Goal: Task Accomplishment & Management: Use online tool/utility

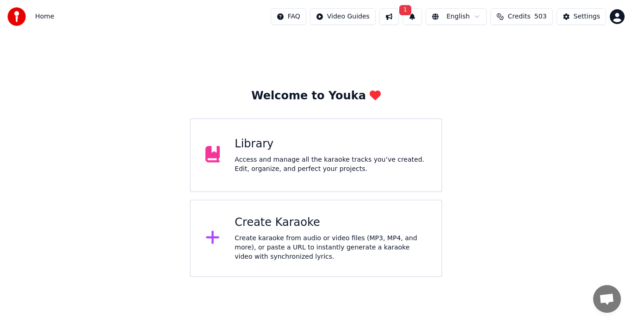
click at [263, 148] on div "Library" at bounding box center [330, 144] width 192 height 15
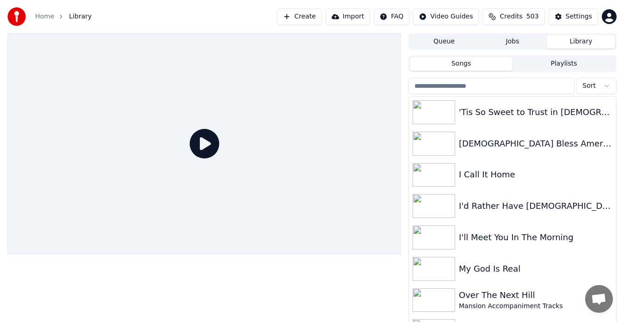
click at [441, 116] on img at bounding box center [433, 112] width 43 height 24
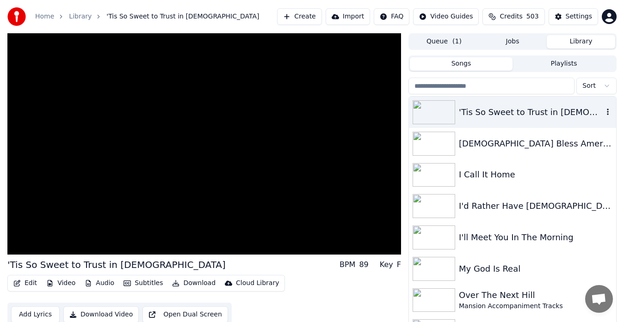
click at [434, 149] on img at bounding box center [433, 144] width 43 height 24
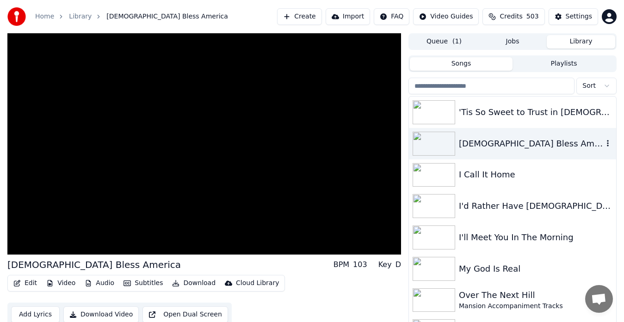
click at [590, 89] on span "Sort" at bounding box center [588, 85] width 13 height 9
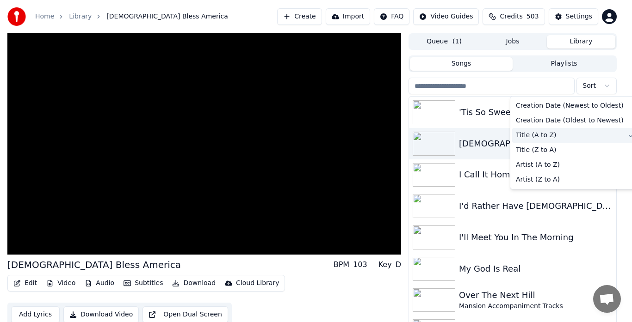
click at [542, 140] on span "Title (A to Z)" at bounding box center [536, 135] width 41 height 9
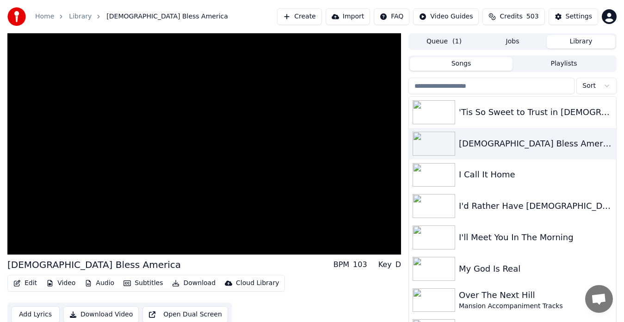
click at [433, 174] on img at bounding box center [433, 175] width 43 height 24
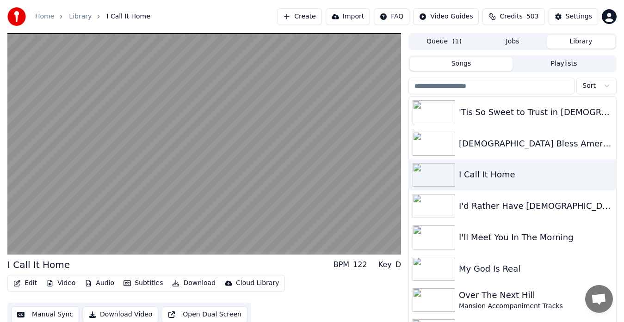
click at [431, 204] on img at bounding box center [433, 206] width 43 height 24
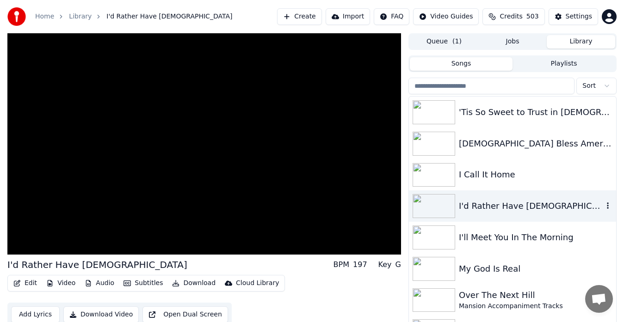
click at [438, 239] on img at bounding box center [433, 238] width 43 height 24
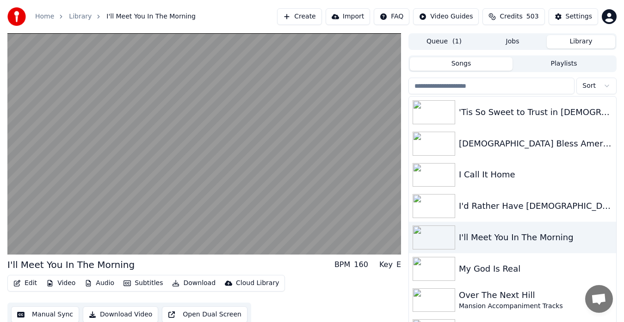
click at [433, 275] on img at bounding box center [433, 269] width 43 height 24
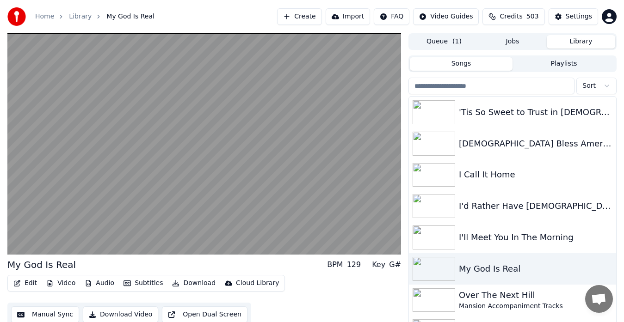
click at [437, 306] on img at bounding box center [433, 301] width 43 height 24
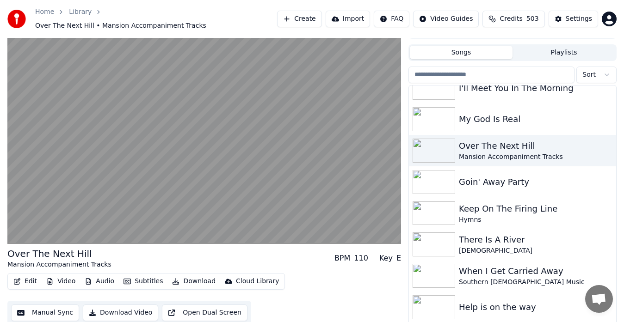
scroll to position [141, 0]
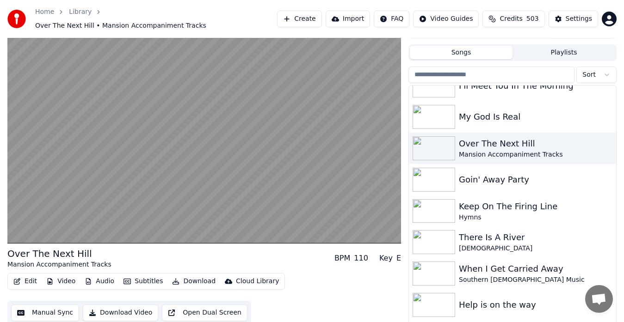
click at [436, 181] on img at bounding box center [433, 180] width 43 height 24
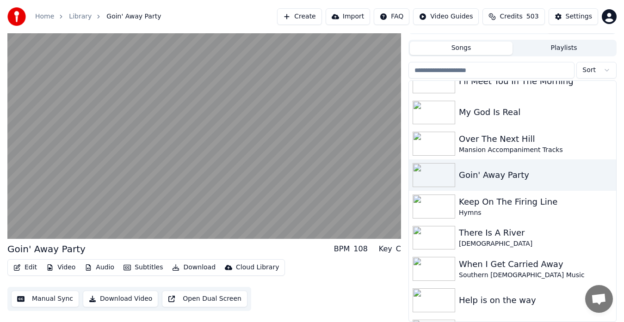
click at [429, 210] on img at bounding box center [433, 207] width 43 height 24
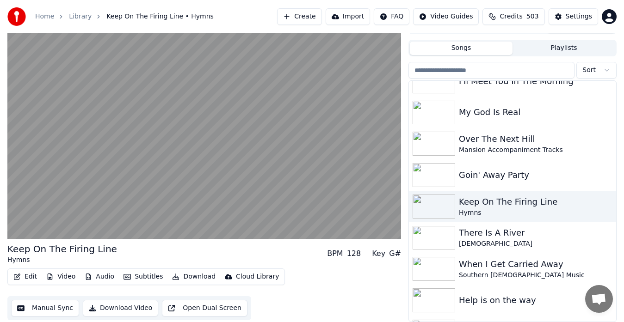
click at [431, 241] on img at bounding box center [433, 238] width 43 height 24
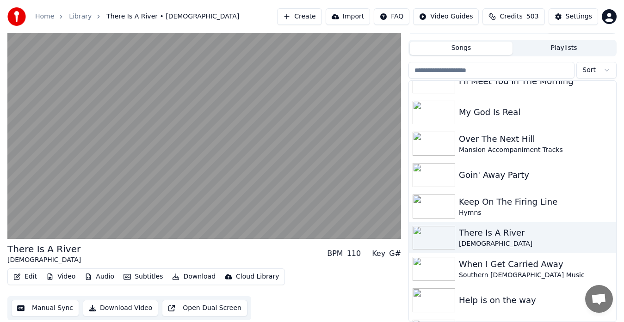
click at [436, 274] on img at bounding box center [433, 269] width 43 height 24
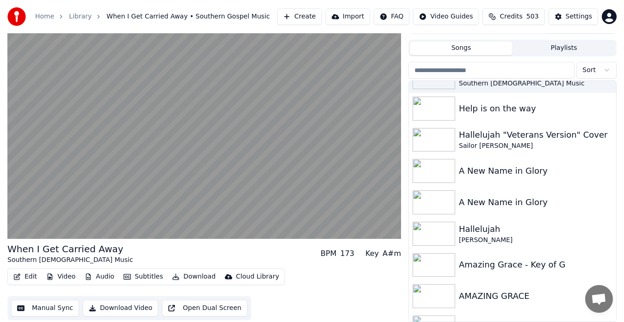
scroll to position [334, 0]
click at [443, 115] on img at bounding box center [433, 108] width 43 height 24
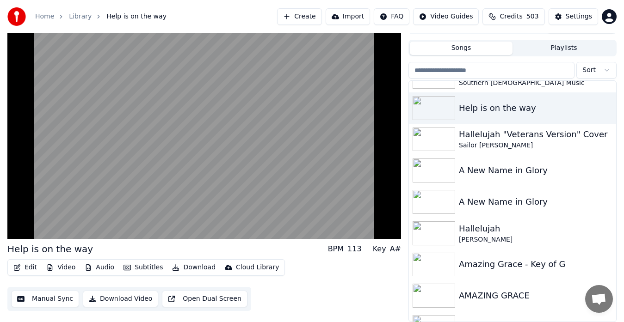
click at [437, 148] on img at bounding box center [433, 140] width 43 height 24
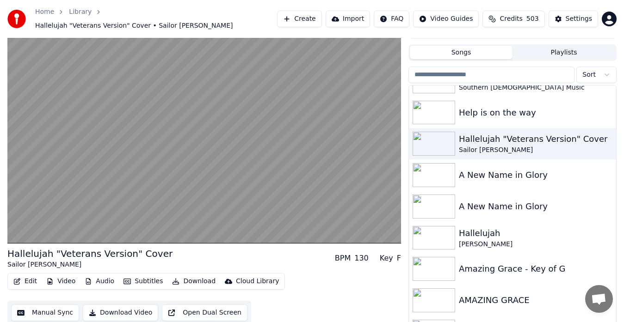
click at [353, 228] on video at bounding box center [204, 132] width 394 height 221
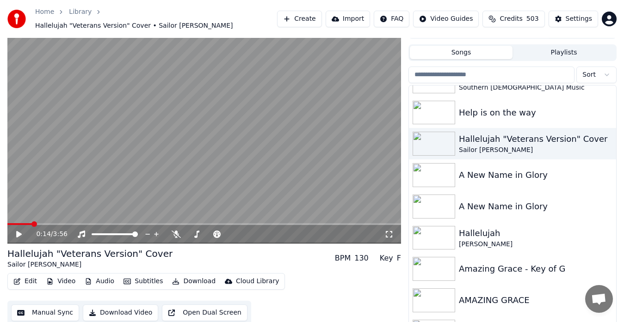
click at [362, 225] on div "0:14 / 3:56" at bounding box center [204, 234] width 394 height 18
click at [174, 231] on icon at bounding box center [176, 234] width 9 height 7
click at [318, 176] on video at bounding box center [204, 132] width 394 height 221
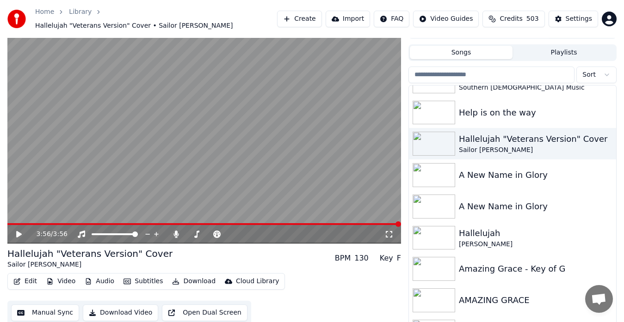
click at [439, 164] on img at bounding box center [433, 175] width 43 height 24
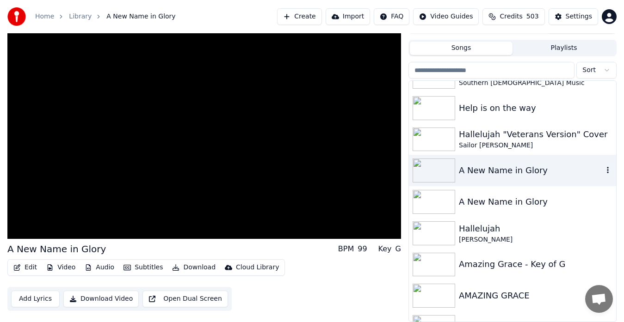
click at [439, 243] on img at bounding box center [433, 233] width 43 height 24
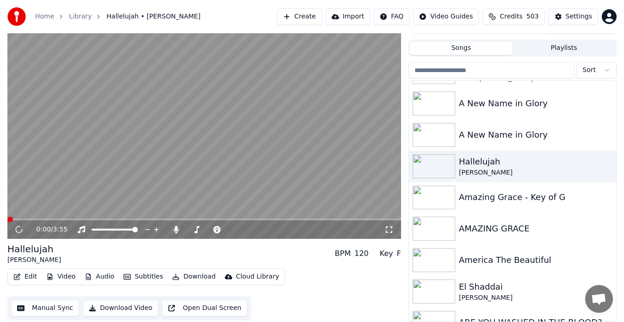
scroll to position [402, 0]
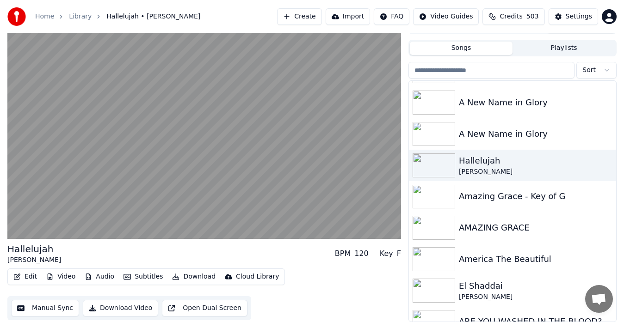
click at [438, 206] on img at bounding box center [433, 197] width 43 height 24
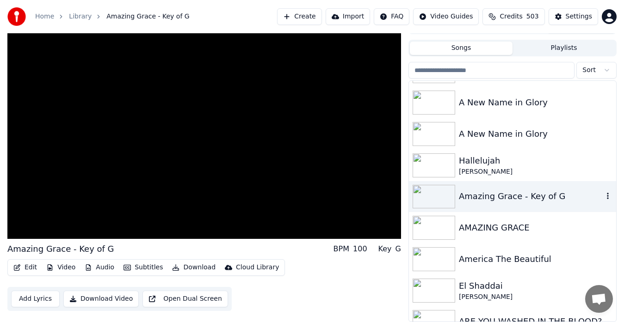
click at [437, 235] on img at bounding box center [433, 228] width 43 height 24
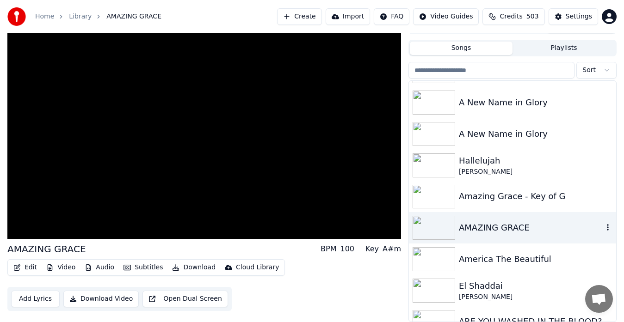
click at [433, 265] on img at bounding box center [433, 259] width 43 height 24
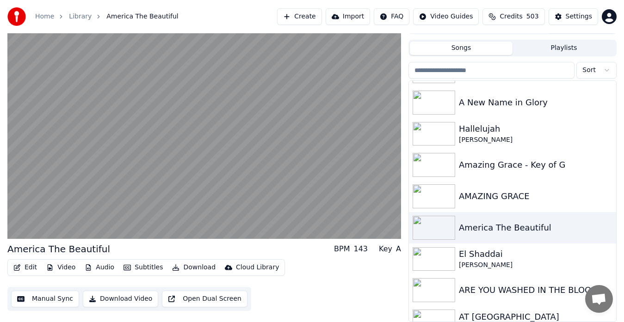
scroll to position [443, 0]
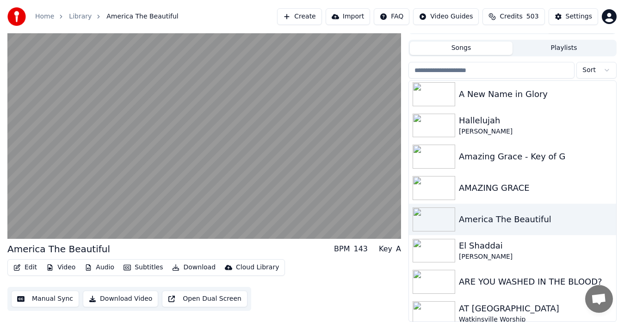
click at [443, 250] on img at bounding box center [433, 251] width 43 height 24
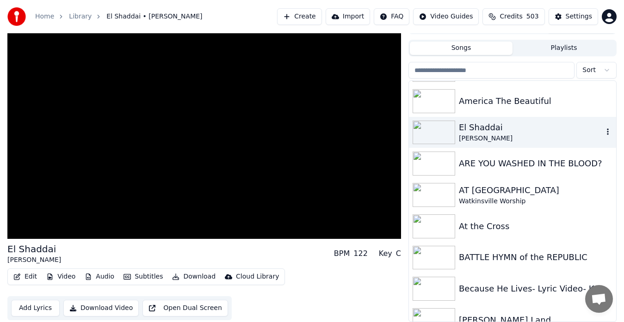
scroll to position [565, 0]
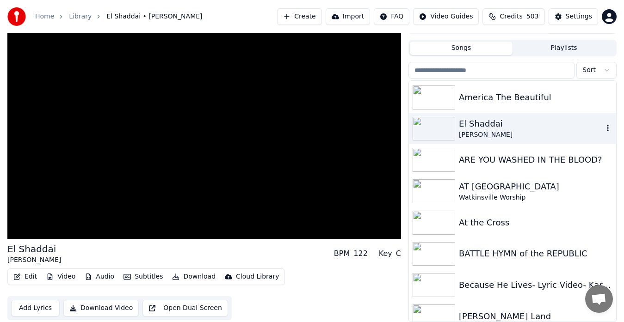
click at [442, 164] on img at bounding box center [433, 160] width 43 height 24
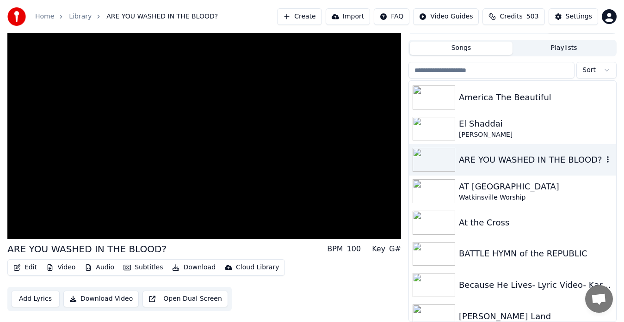
click at [433, 195] on img at bounding box center [433, 191] width 43 height 24
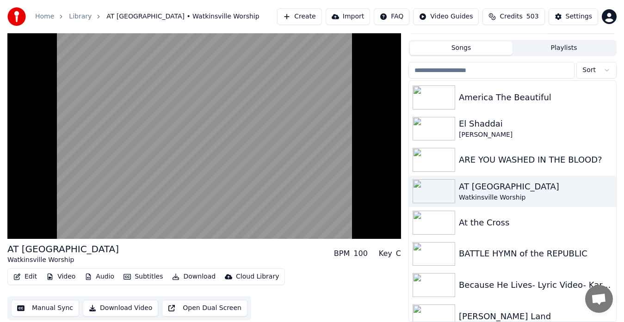
click at [436, 229] on img at bounding box center [433, 223] width 43 height 24
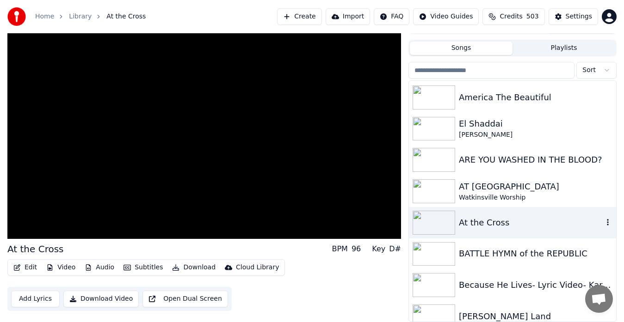
click at [435, 262] on img at bounding box center [433, 254] width 43 height 24
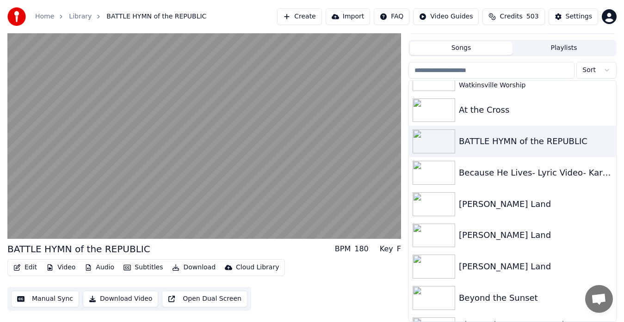
scroll to position [681, 0]
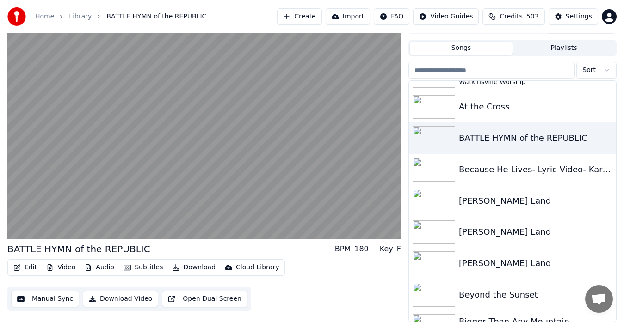
click at [440, 172] on img at bounding box center [433, 170] width 43 height 24
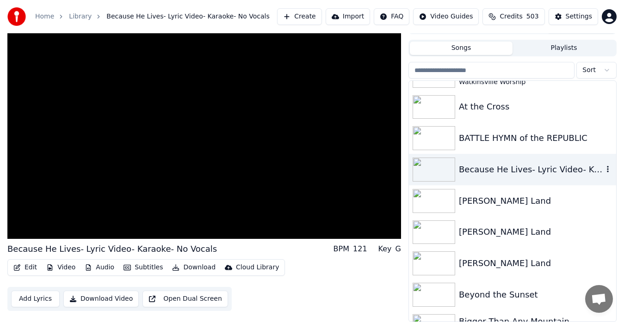
click at [434, 207] on img at bounding box center [433, 201] width 43 height 24
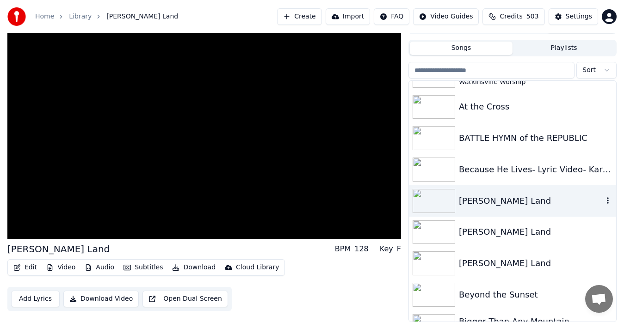
click at [435, 235] on img at bounding box center [433, 233] width 43 height 24
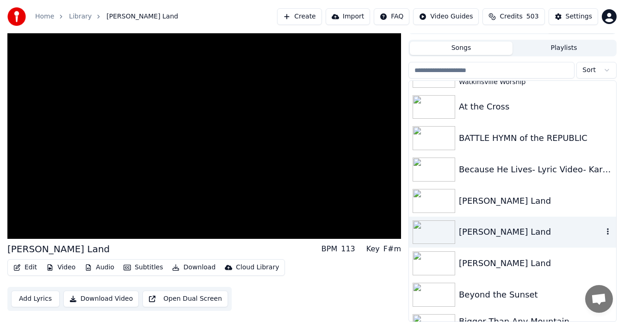
click at [433, 266] on img at bounding box center [433, 264] width 43 height 24
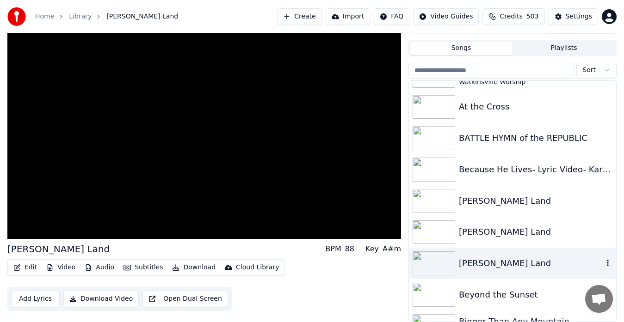
click at [431, 297] on img at bounding box center [433, 295] width 43 height 24
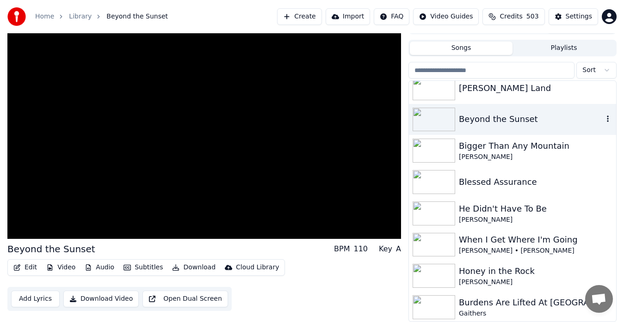
scroll to position [860, 0]
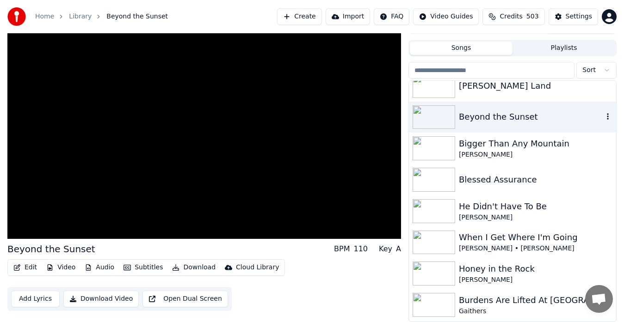
click at [437, 154] on img at bounding box center [433, 148] width 43 height 24
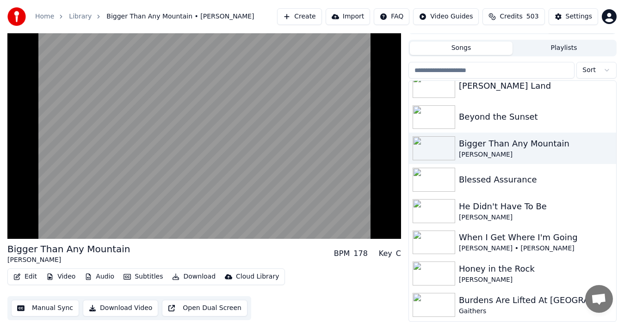
click at [435, 183] on img at bounding box center [433, 180] width 43 height 24
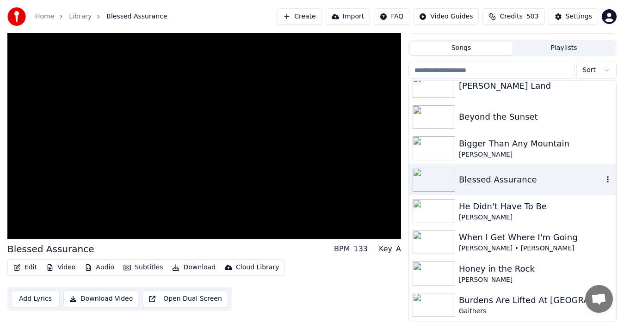
click at [431, 216] on img at bounding box center [433, 211] width 43 height 24
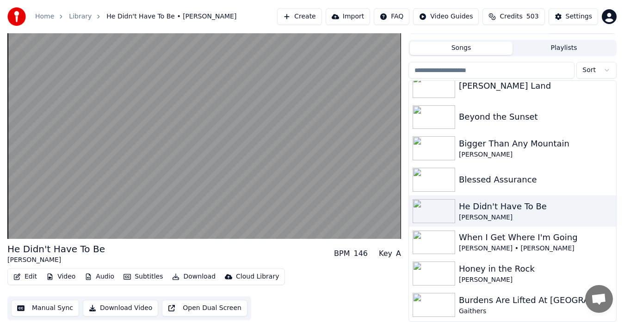
click at [451, 249] on img at bounding box center [433, 243] width 43 height 24
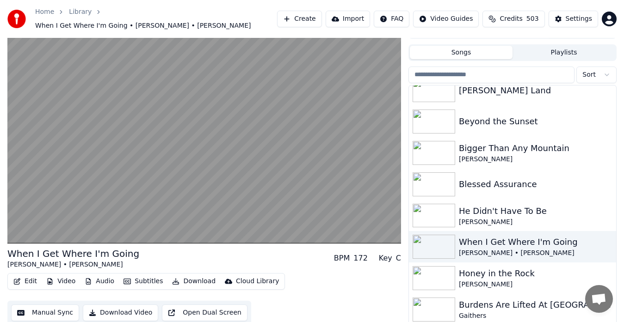
click at [441, 278] on img at bounding box center [433, 278] width 43 height 24
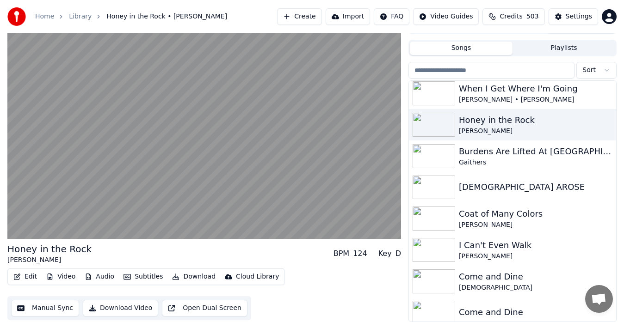
scroll to position [1011, 0]
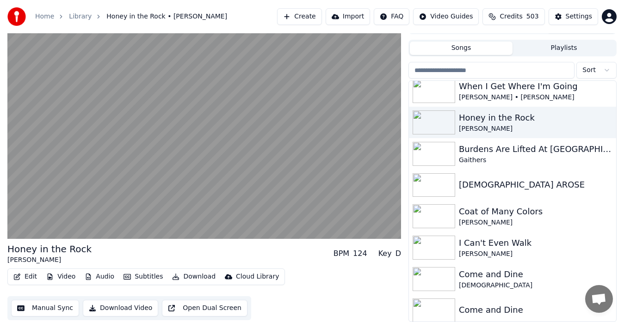
click at [432, 163] on img at bounding box center [433, 154] width 43 height 24
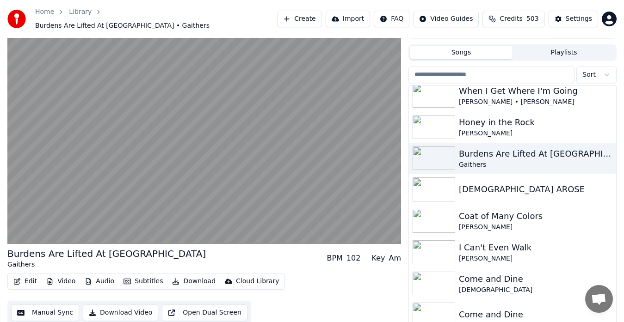
click at [433, 191] on img at bounding box center [433, 190] width 43 height 24
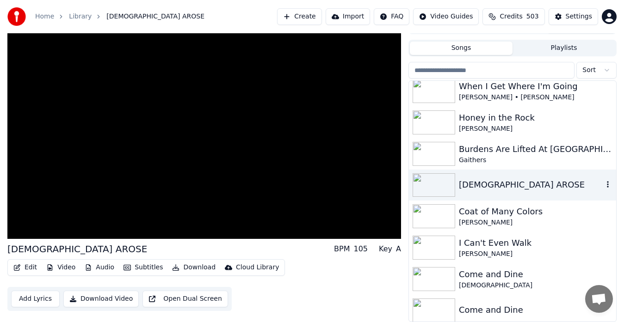
click at [435, 218] on img at bounding box center [433, 216] width 43 height 24
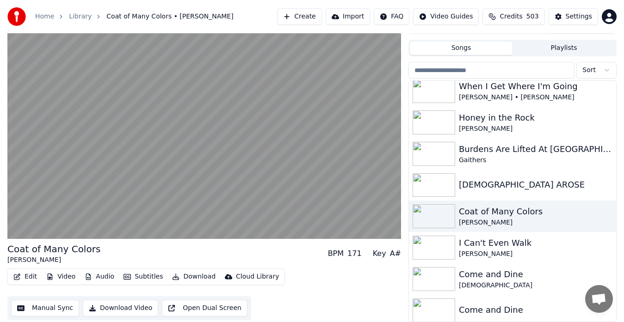
click at [431, 246] on img at bounding box center [433, 248] width 43 height 24
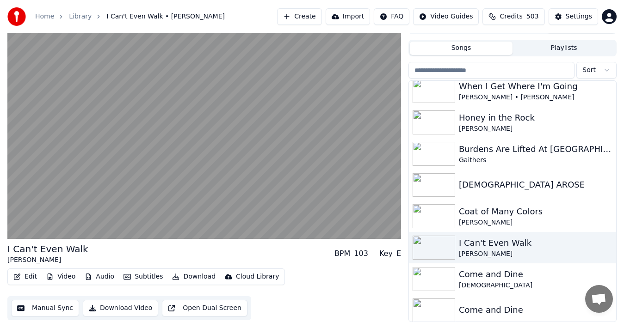
click at [437, 292] on div "Come and Dine [DEMOGRAPHIC_DATA]" at bounding box center [512, 279] width 207 height 31
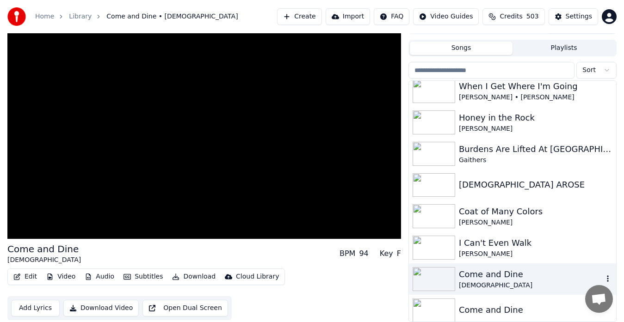
click at [442, 316] on img at bounding box center [433, 311] width 43 height 24
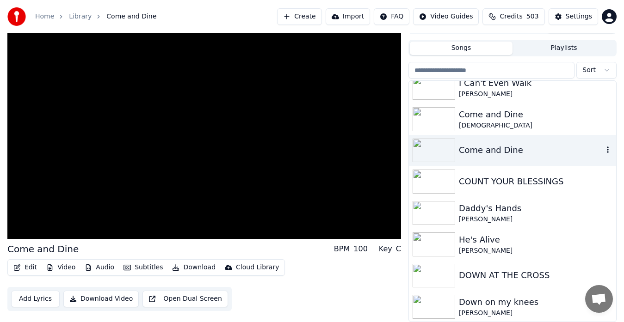
scroll to position [1174, 0]
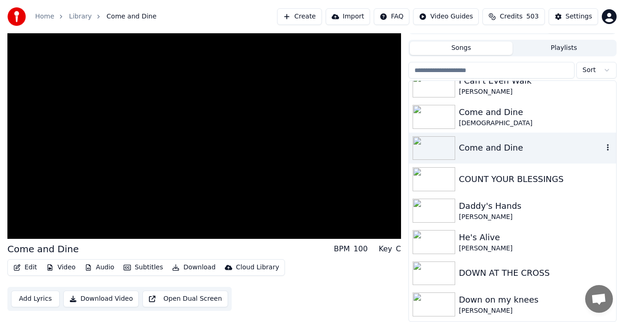
click at [440, 183] on img at bounding box center [433, 179] width 43 height 24
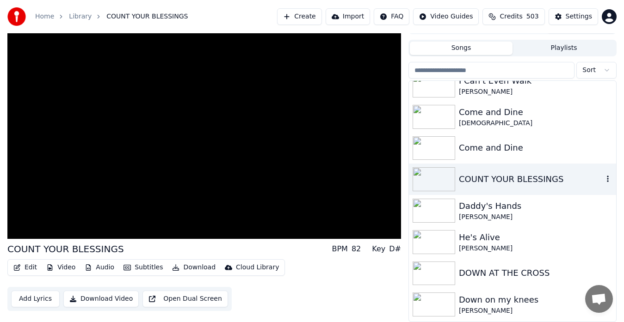
click at [432, 215] on img at bounding box center [433, 211] width 43 height 24
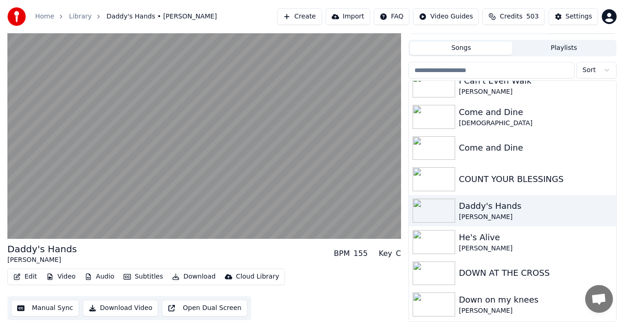
click at [436, 247] on img at bounding box center [433, 242] width 43 height 24
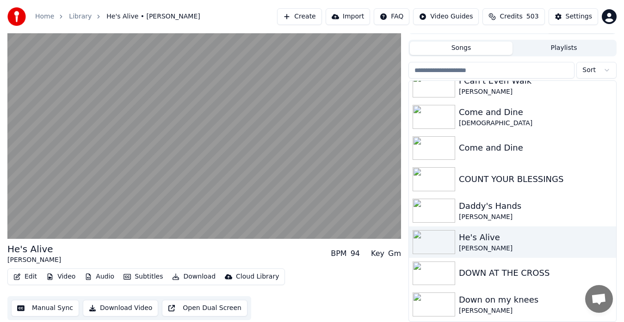
click at [436, 247] on img at bounding box center [433, 242] width 43 height 24
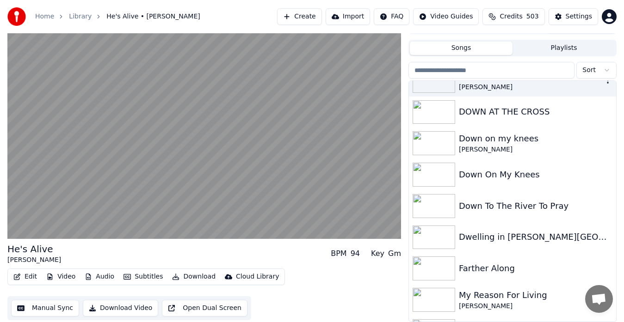
scroll to position [1339, 0]
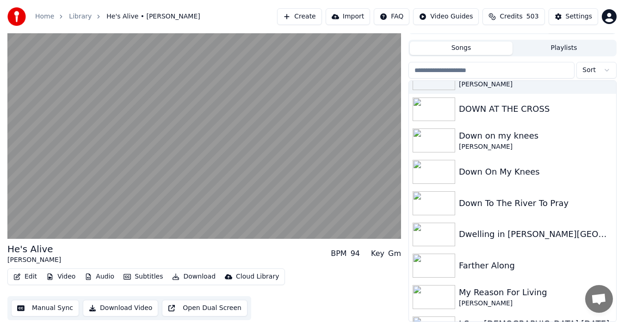
click at [440, 115] on img at bounding box center [433, 110] width 43 height 24
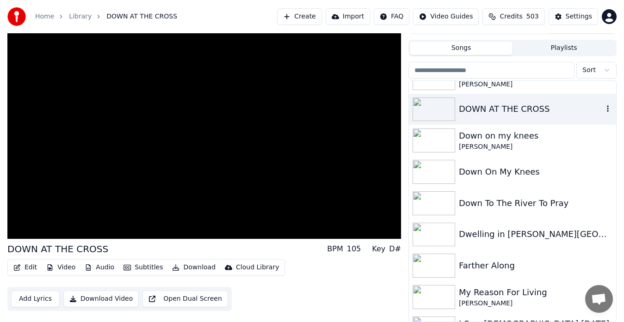
click at [431, 146] on img at bounding box center [433, 141] width 43 height 24
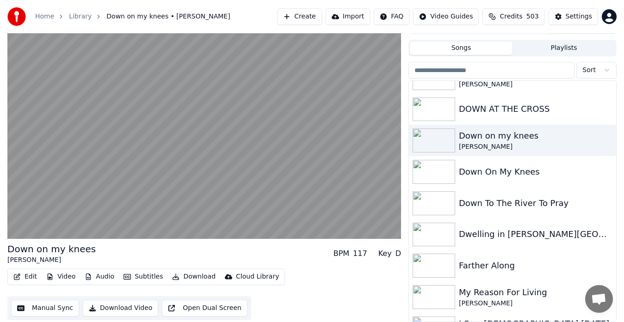
click at [433, 176] on img at bounding box center [433, 172] width 43 height 24
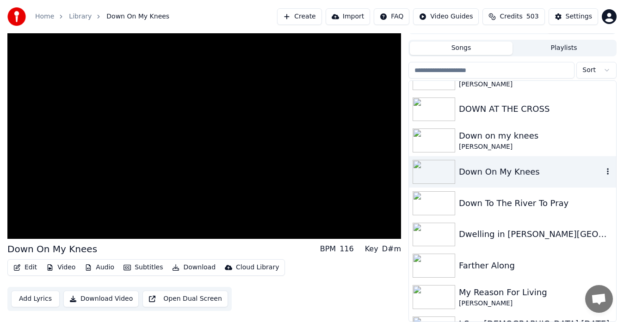
click at [437, 205] on img at bounding box center [433, 203] width 43 height 24
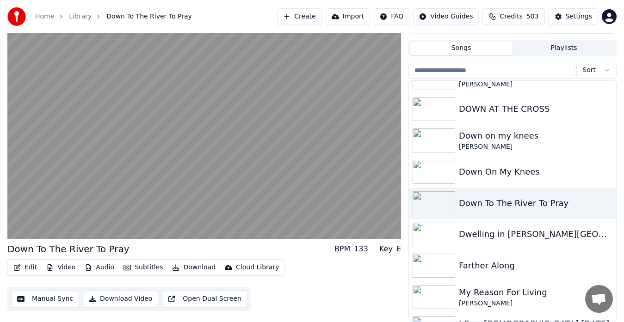
click at [437, 240] on img at bounding box center [433, 235] width 43 height 24
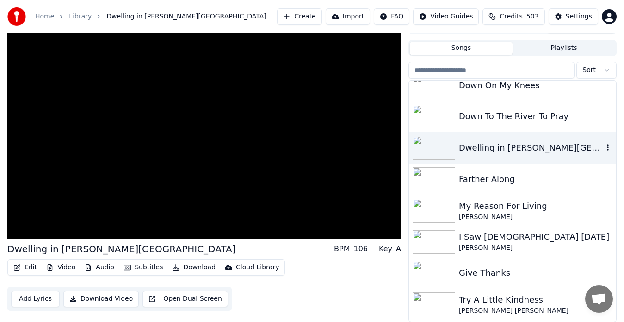
scroll to position [1428, 0]
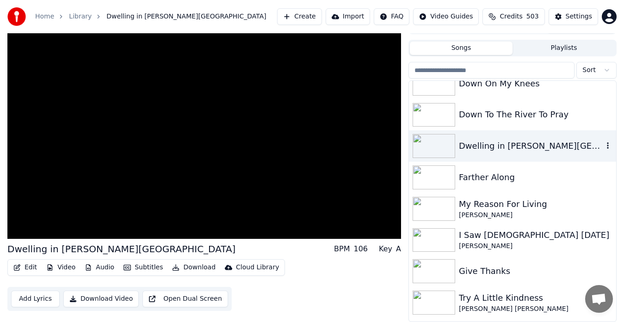
click at [442, 181] on img at bounding box center [433, 178] width 43 height 24
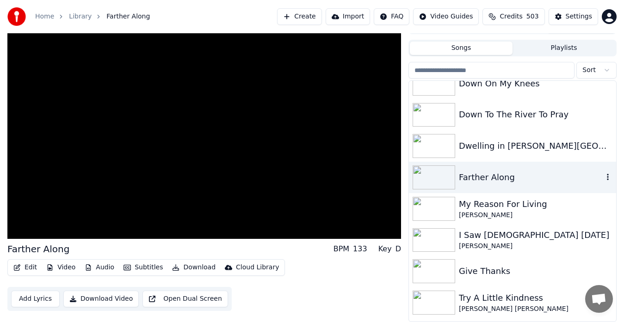
click at [339, 228] on video at bounding box center [204, 128] width 394 height 221
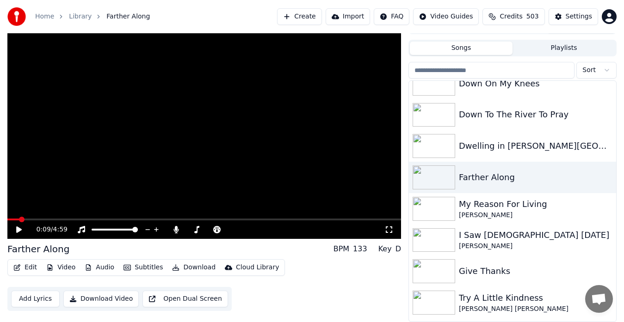
click at [305, 224] on div "0:09 / 4:59" at bounding box center [204, 230] width 394 height 18
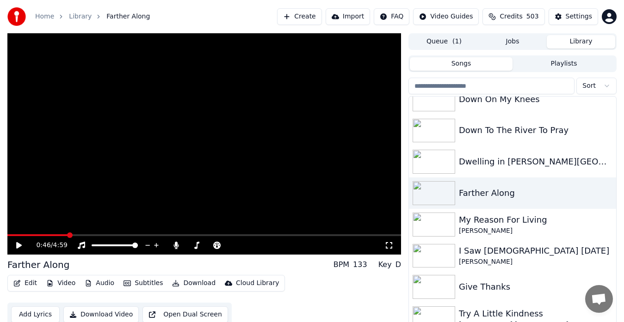
click at [228, 212] on video at bounding box center [204, 143] width 394 height 221
click at [227, 194] on video at bounding box center [204, 143] width 394 height 221
click at [36, 230] on video at bounding box center [204, 143] width 394 height 221
click at [31, 239] on div "0:46 / 4:59" at bounding box center [204, 245] width 394 height 18
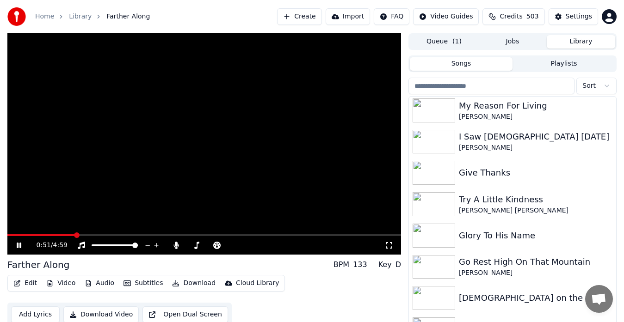
click at [563, 224] on div "Glory To His Name" at bounding box center [512, 235] width 207 height 31
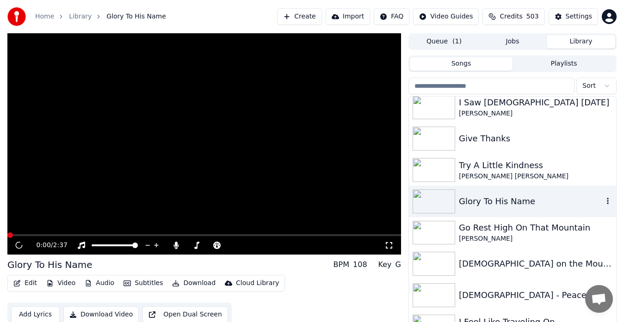
scroll to position [1581, 0]
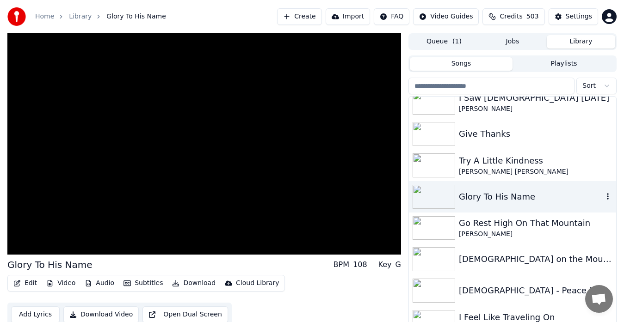
click at [445, 168] on img at bounding box center [433, 166] width 43 height 24
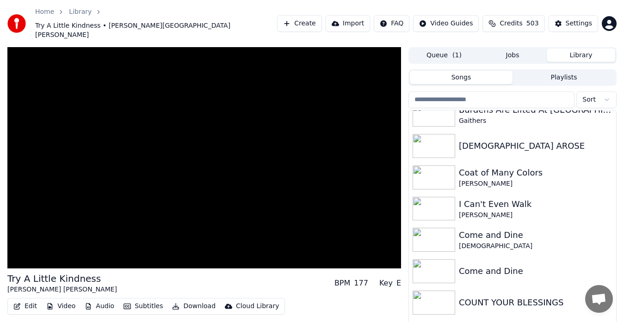
scroll to position [1077, 0]
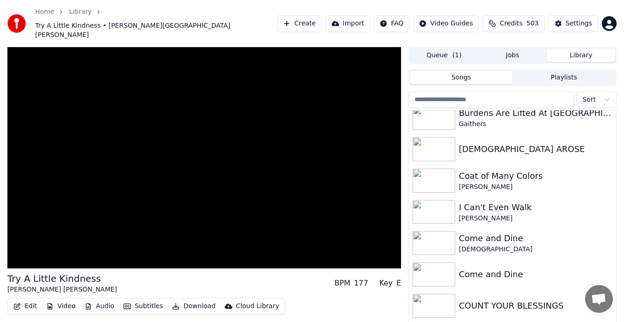
click at [436, 201] on img at bounding box center [433, 212] width 43 height 24
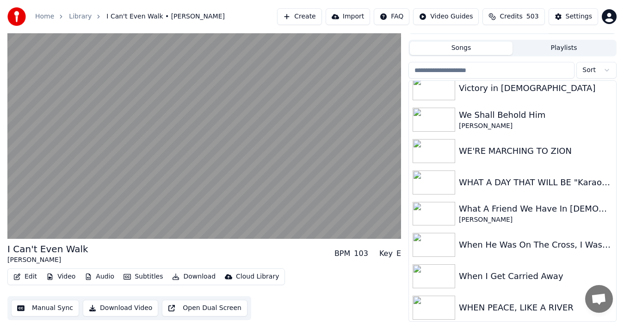
scroll to position [6389, 0]
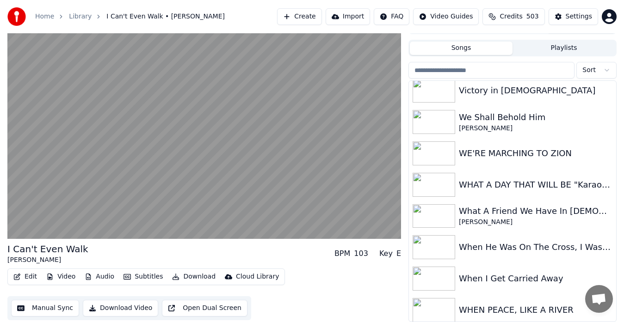
click at [305, 183] on video at bounding box center [204, 128] width 394 height 221
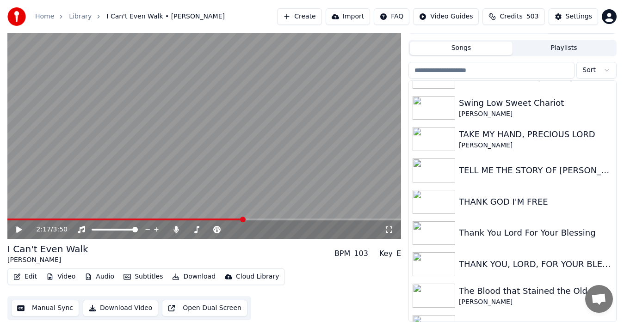
scroll to position [5300, 0]
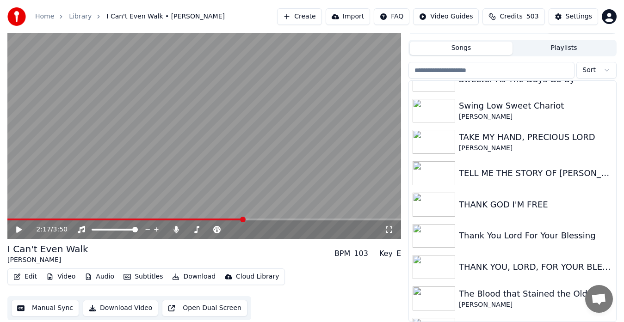
click at [437, 180] on img at bounding box center [433, 173] width 43 height 24
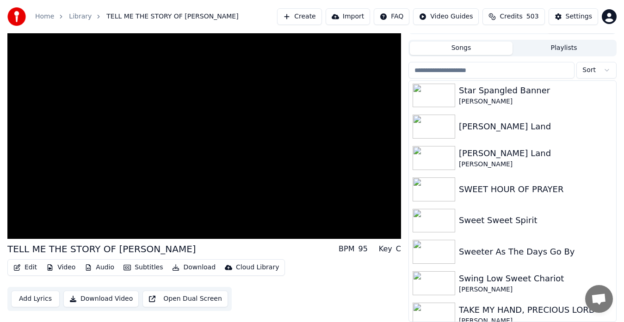
scroll to position [5114, 0]
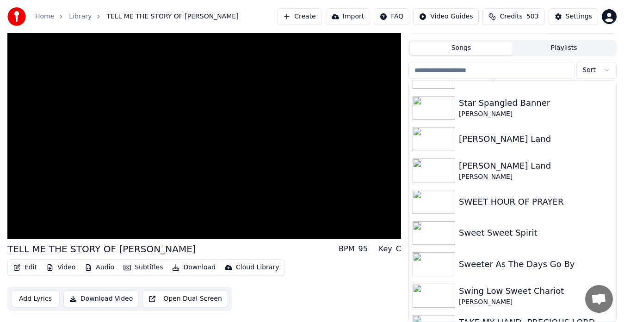
click at [446, 273] on img at bounding box center [433, 264] width 43 height 24
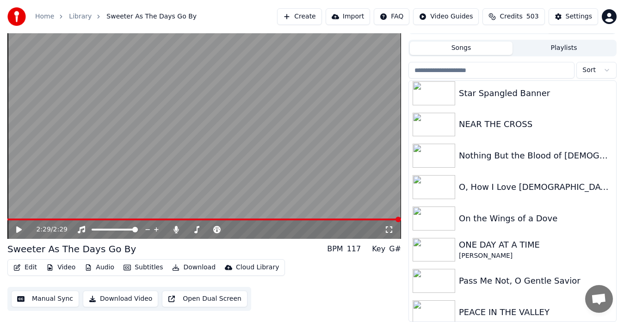
scroll to position [4436, 0]
click at [478, 74] on input "search" at bounding box center [491, 70] width 166 height 17
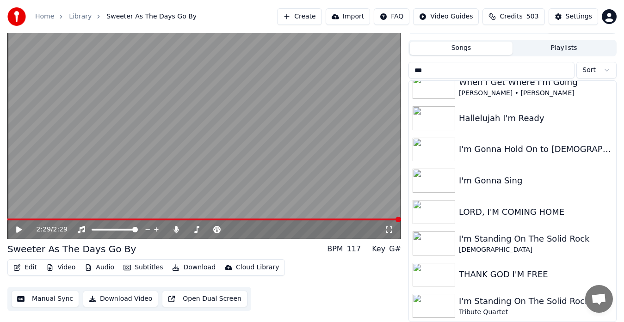
scroll to position [10, 0]
type input "***"
click at [487, 184] on div "I'm Gonna Sing" at bounding box center [536, 180] width 154 height 13
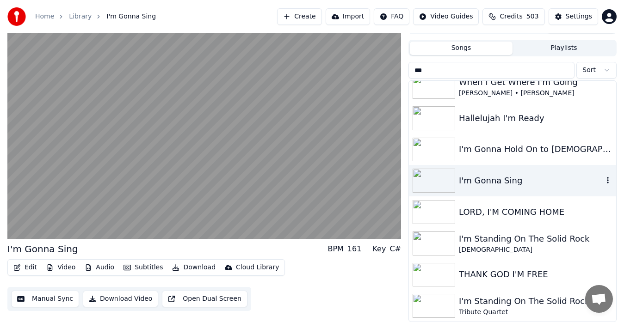
click at [236, 160] on video at bounding box center [204, 128] width 394 height 221
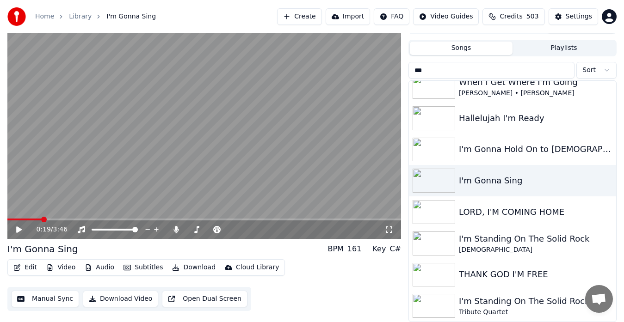
click at [43, 17] on link "Home" at bounding box center [44, 16] width 19 height 9
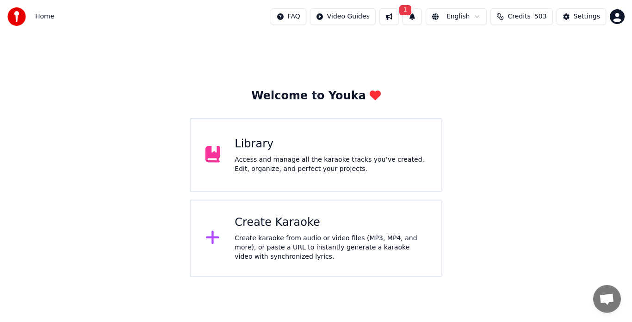
click at [308, 245] on div "Create karaoke from audio or video files (MP3, MP4, and more), or paste a URL t…" at bounding box center [330, 248] width 192 height 28
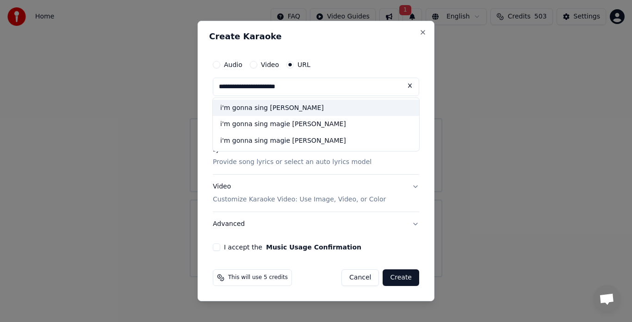
type input "**********"
click at [284, 111] on div "i'm gonna sing [PERSON_NAME]" at bounding box center [316, 108] width 206 height 17
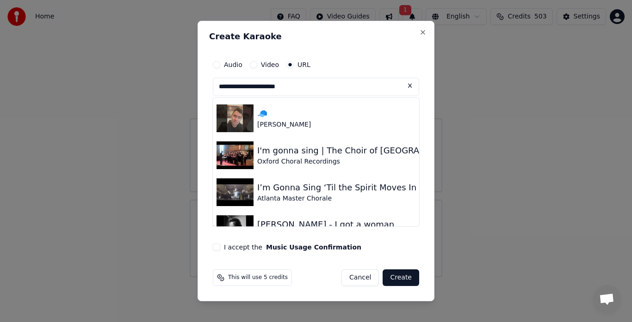
click at [408, 93] on button at bounding box center [409, 86] width 18 height 17
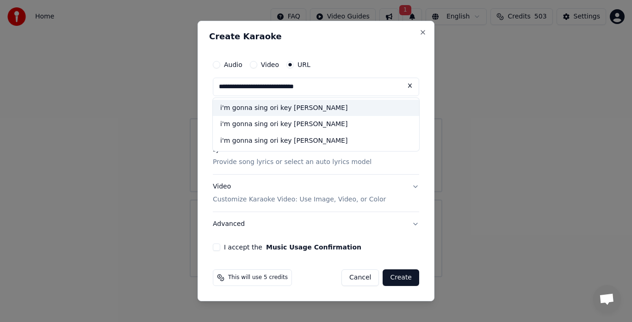
type input "**********"
click at [290, 109] on div "i'm gonna sing ori key [PERSON_NAME]" at bounding box center [316, 108] width 206 height 17
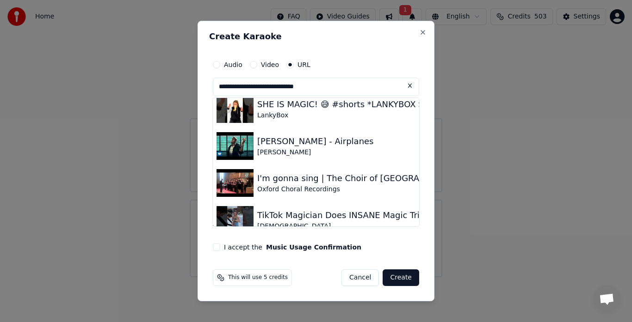
scroll to position [565, 0]
click at [406, 87] on button at bounding box center [409, 86] width 18 height 17
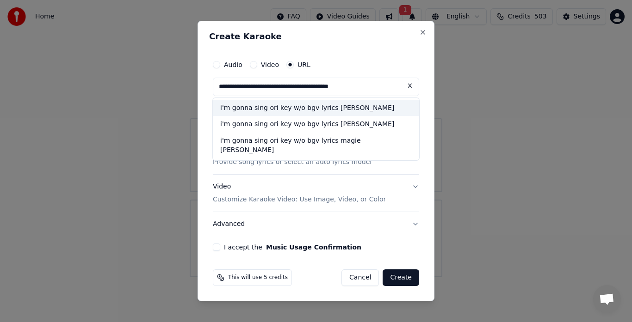
click at [339, 111] on div "i'm gonna sing ori key w/o bgv lyrics [PERSON_NAME]" at bounding box center [316, 108] width 206 height 17
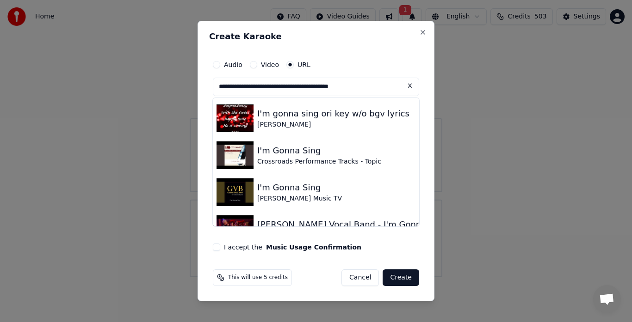
click at [238, 118] on img at bounding box center [234, 119] width 37 height 28
type input "**********"
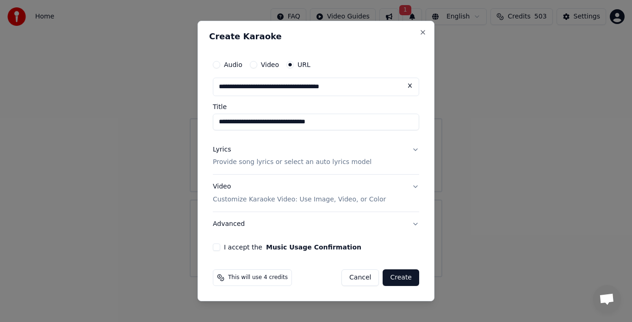
click at [404, 282] on button "Create" at bounding box center [400, 278] width 37 height 17
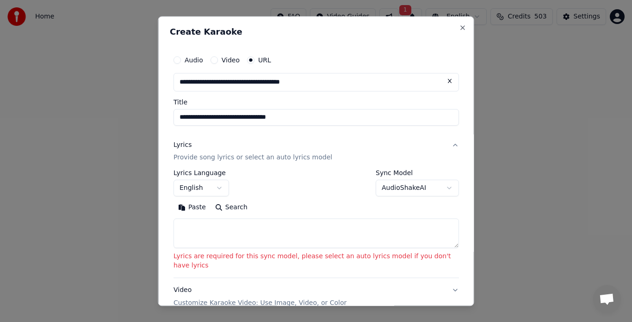
click at [396, 188] on button "AudioShakeAI" at bounding box center [416, 188] width 83 height 17
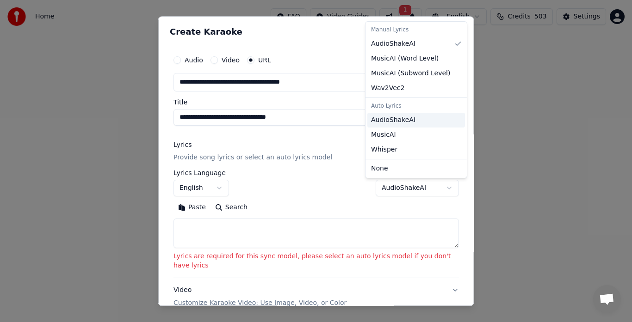
click at [392, 121] on span "AudioShakeAI" at bounding box center [393, 120] width 44 height 9
select select "**********"
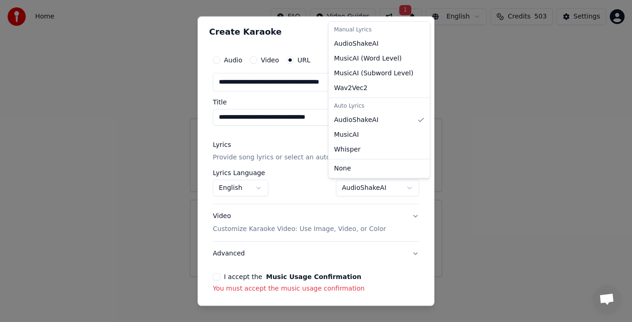
click at [433, 303] on div at bounding box center [316, 161] width 632 height 322
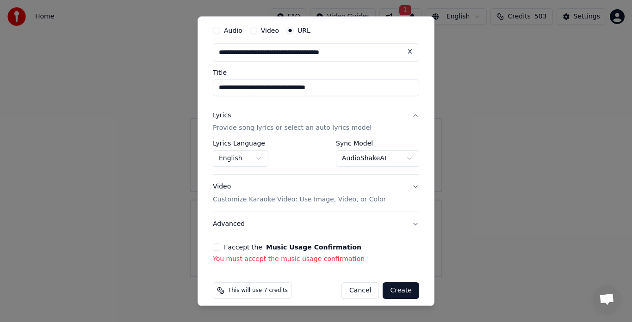
scroll to position [38, 0]
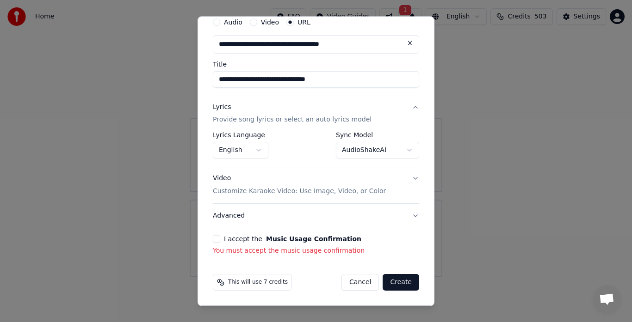
click at [398, 284] on button "Create" at bounding box center [400, 283] width 37 height 17
click at [216, 240] on button "I accept the Music Usage Confirmation" at bounding box center [216, 239] width 7 height 7
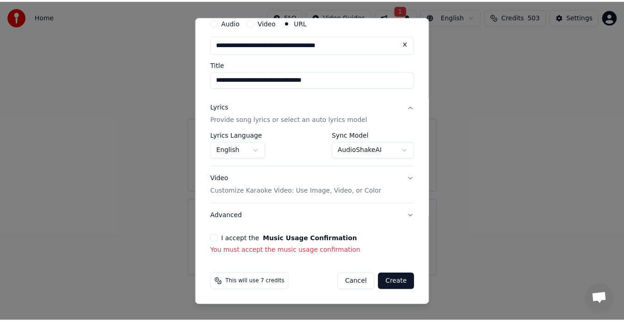
scroll to position [25, 0]
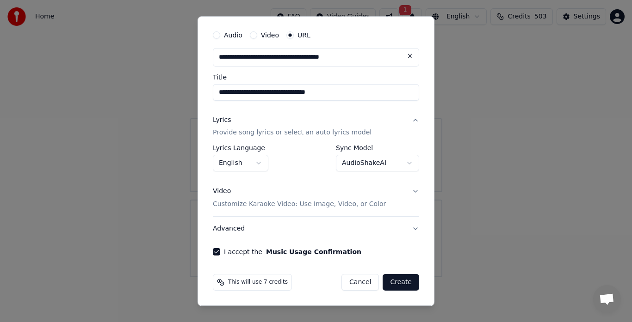
click at [394, 286] on button "Create" at bounding box center [400, 283] width 37 height 17
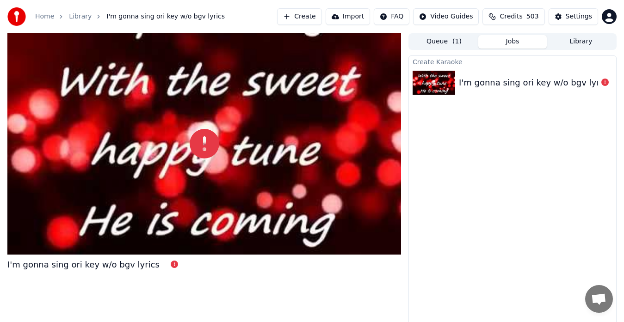
click at [433, 85] on img at bounding box center [433, 83] width 43 height 24
click at [443, 92] on img at bounding box center [433, 83] width 43 height 24
click at [580, 86] on div "I'm gonna sing ori key w/o bgv lyrics" at bounding box center [535, 82] width 152 height 13
click at [369, 205] on div at bounding box center [204, 143] width 394 height 221
click at [340, 183] on div at bounding box center [204, 143] width 394 height 221
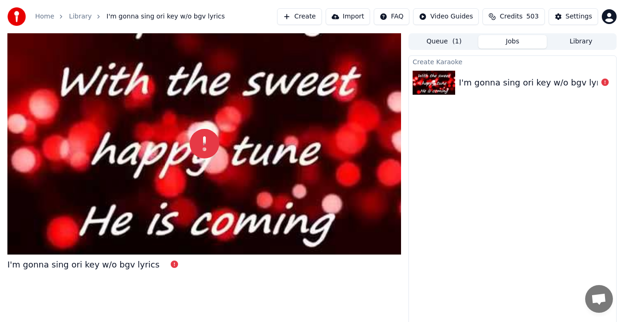
click at [347, 186] on div at bounding box center [204, 143] width 394 height 221
click at [189, 250] on div at bounding box center [204, 143] width 394 height 221
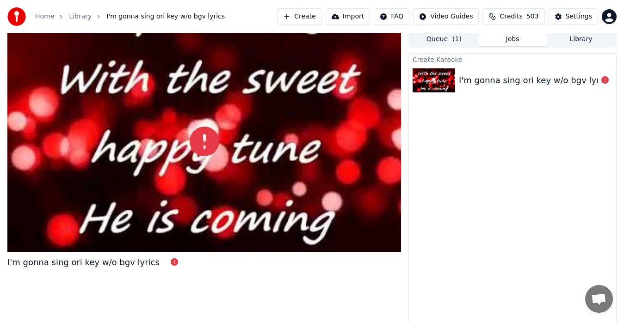
scroll to position [7, 0]
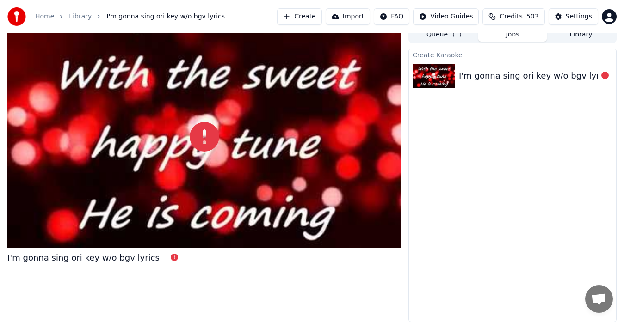
click at [448, 72] on img at bounding box center [433, 76] width 43 height 24
click at [432, 82] on img at bounding box center [433, 76] width 43 height 24
click at [585, 38] on button "Library" at bounding box center [581, 34] width 68 height 13
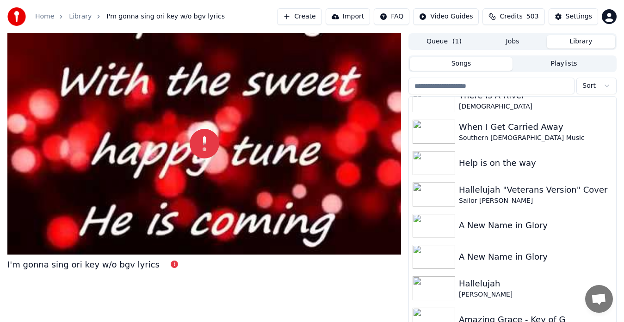
scroll to position [297, 0]
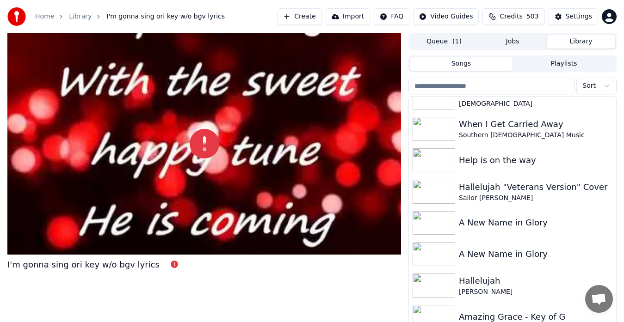
click at [468, 91] on input "search" at bounding box center [491, 86] width 166 height 17
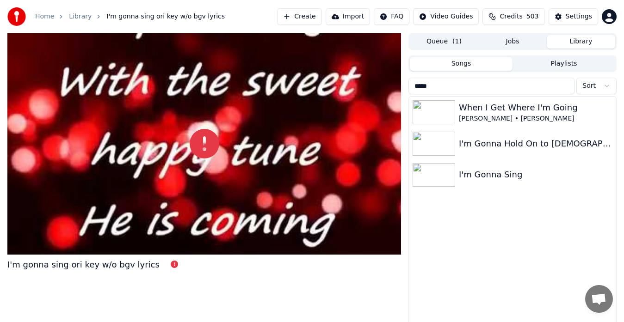
scroll to position [0, 0]
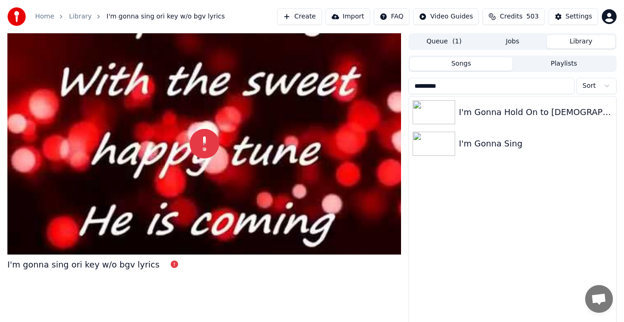
type input "*********"
click at [434, 148] on img at bounding box center [433, 144] width 43 height 24
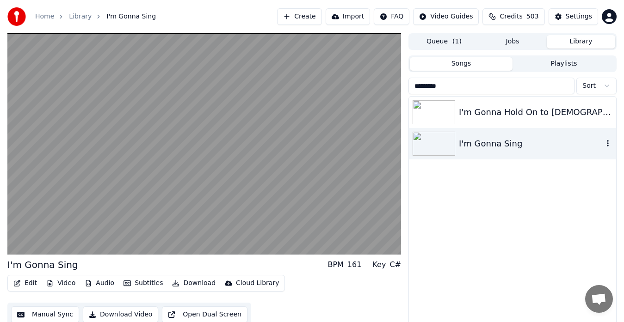
click at [584, 41] on button "Library" at bounding box center [581, 41] width 68 height 13
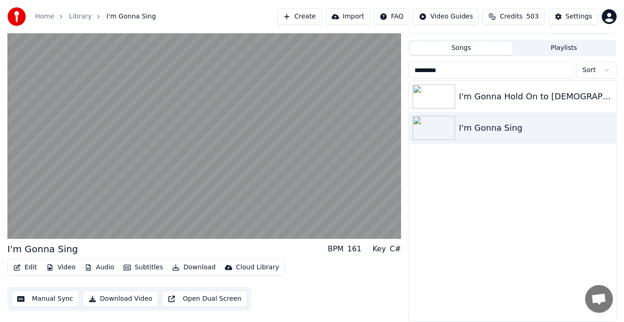
click at [224, 298] on button "Open Dual Screen" at bounding box center [205, 299] width 86 height 17
click at [133, 301] on button "Download Video" at bounding box center [120, 299] width 75 height 17
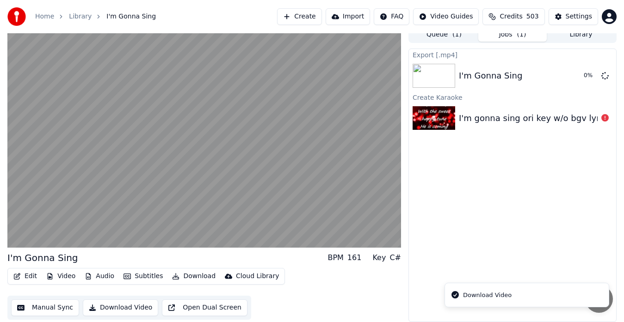
click at [431, 125] on img at bounding box center [433, 118] width 43 height 24
click at [503, 125] on div "I'm gonna sing ori key w/o bgv lyrics" at bounding box center [512, 118] width 207 height 31
click at [605, 121] on icon at bounding box center [604, 117] width 7 height 7
click at [605, 118] on icon at bounding box center [604, 117] width 7 height 7
